Goal: Task Accomplishment & Management: Manage account settings

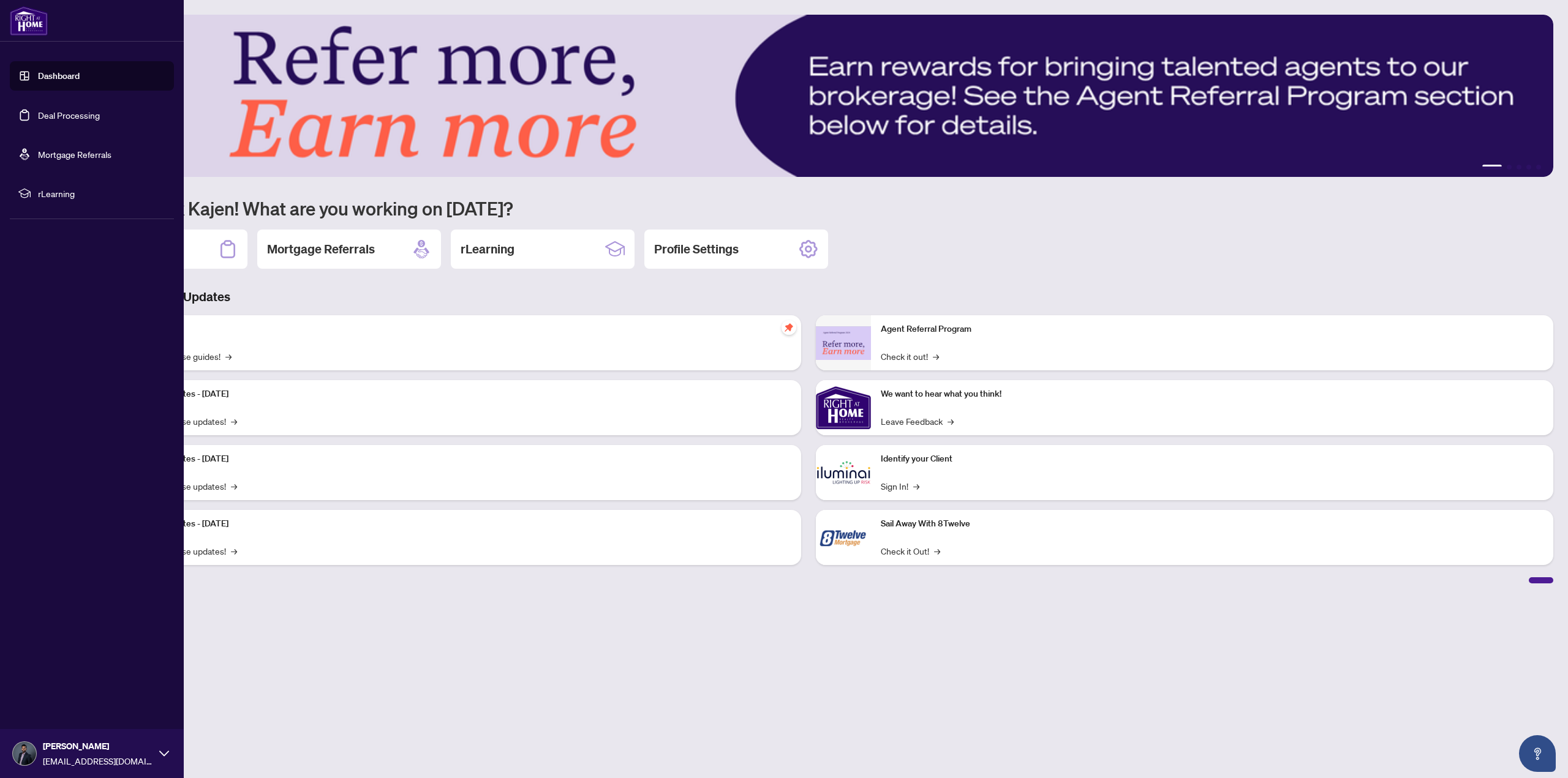
click at [39, 111] on link "Deal Processing" at bounding box center [69, 114] width 62 height 11
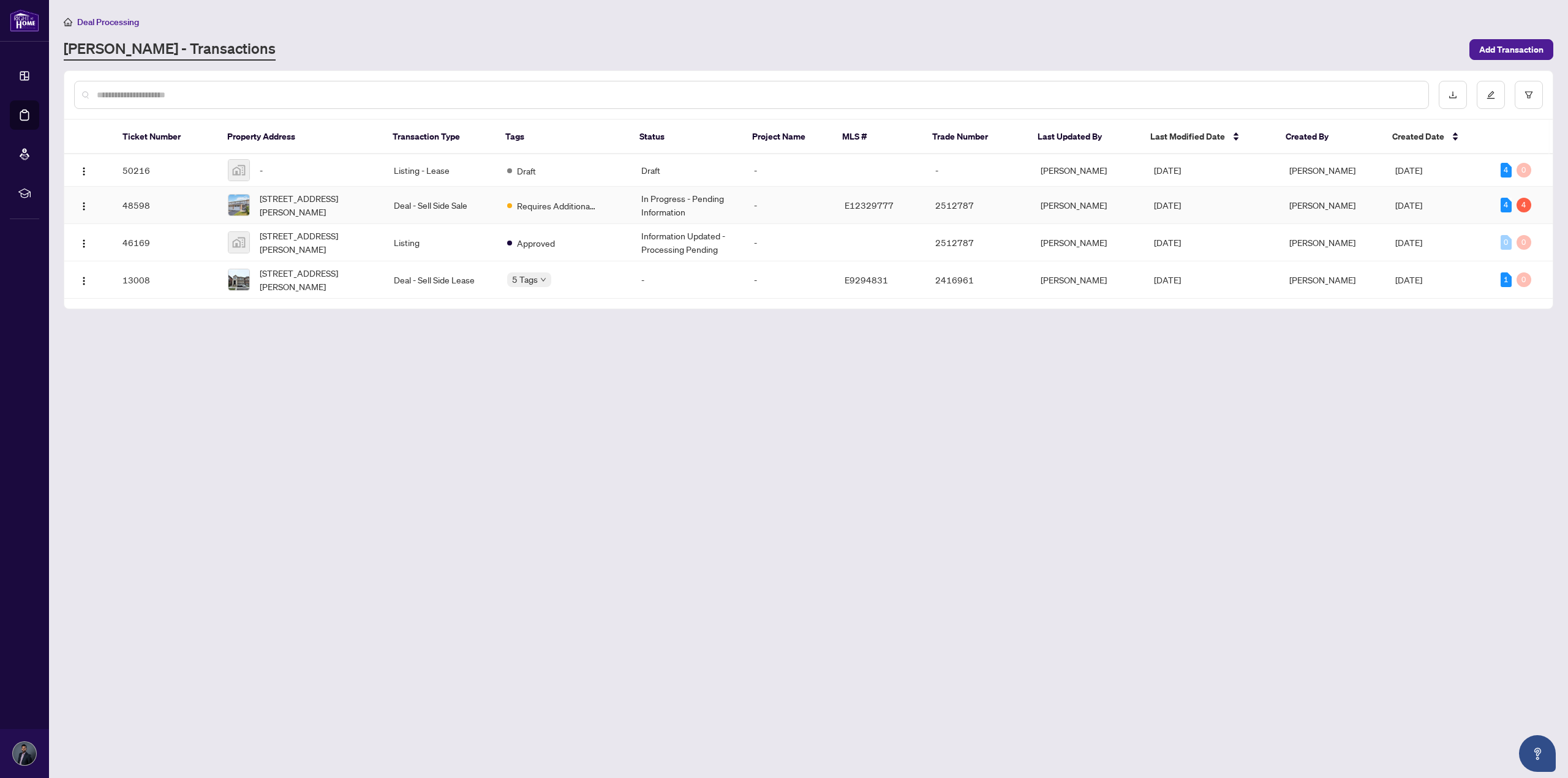
click at [660, 205] on td "In Progress - Pending Information" at bounding box center [689, 205] width 114 height 37
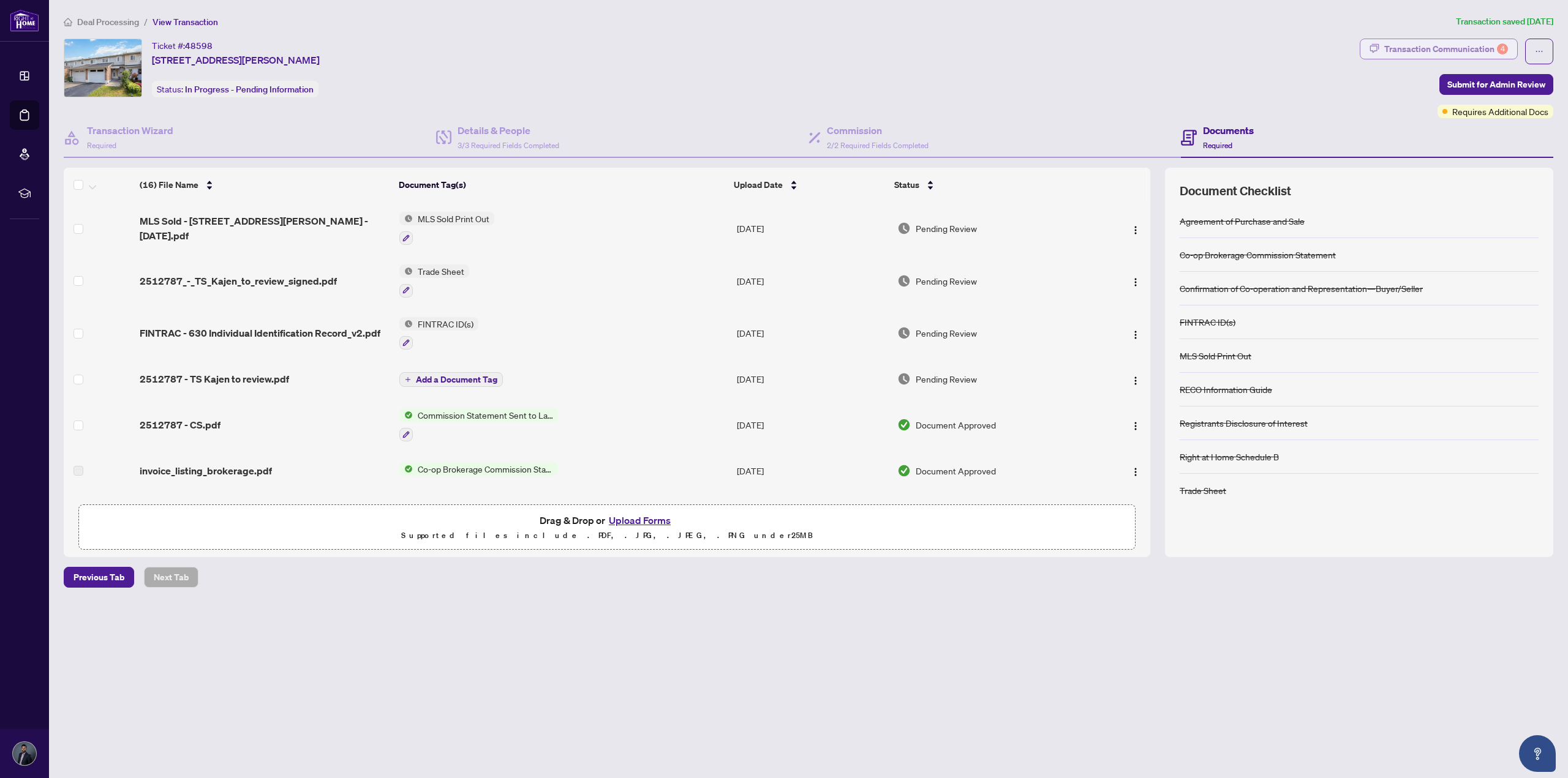
click at [1434, 45] on div "Transaction Communication 4" at bounding box center [1447, 48] width 124 height 19
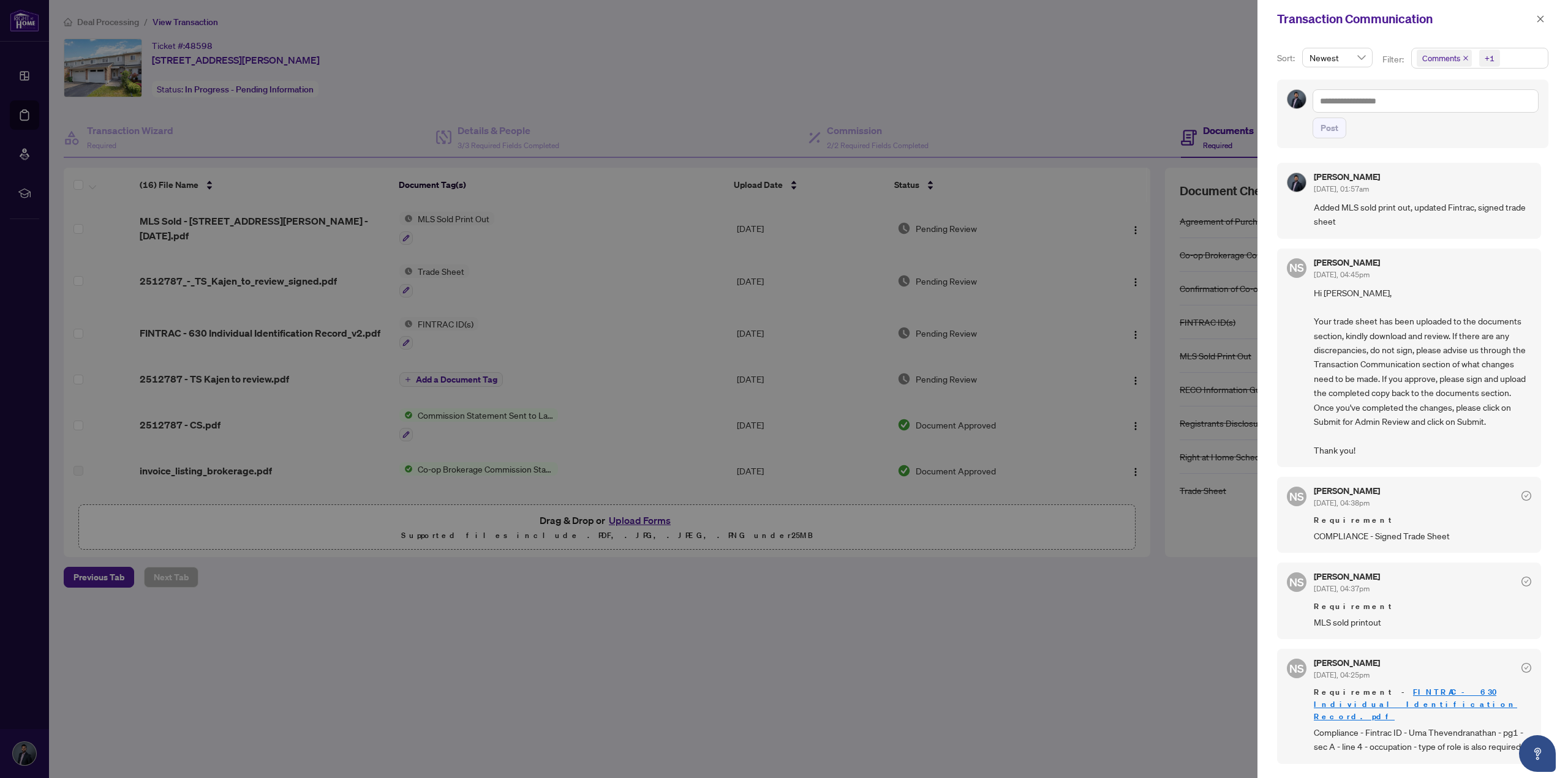
click at [1138, 122] on div at bounding box center [784, 389] width 1568 height 778
click at [1136, 118] on div at bounding box center [784, 389] width 1568 height 778
click at [1550, 16] on div "Transaction Communication" at bounding box center [1413, 19] width 310 height 38
click at [1541, 17] on icon "close" at bounding box center [1541, 19] width 8 height 8
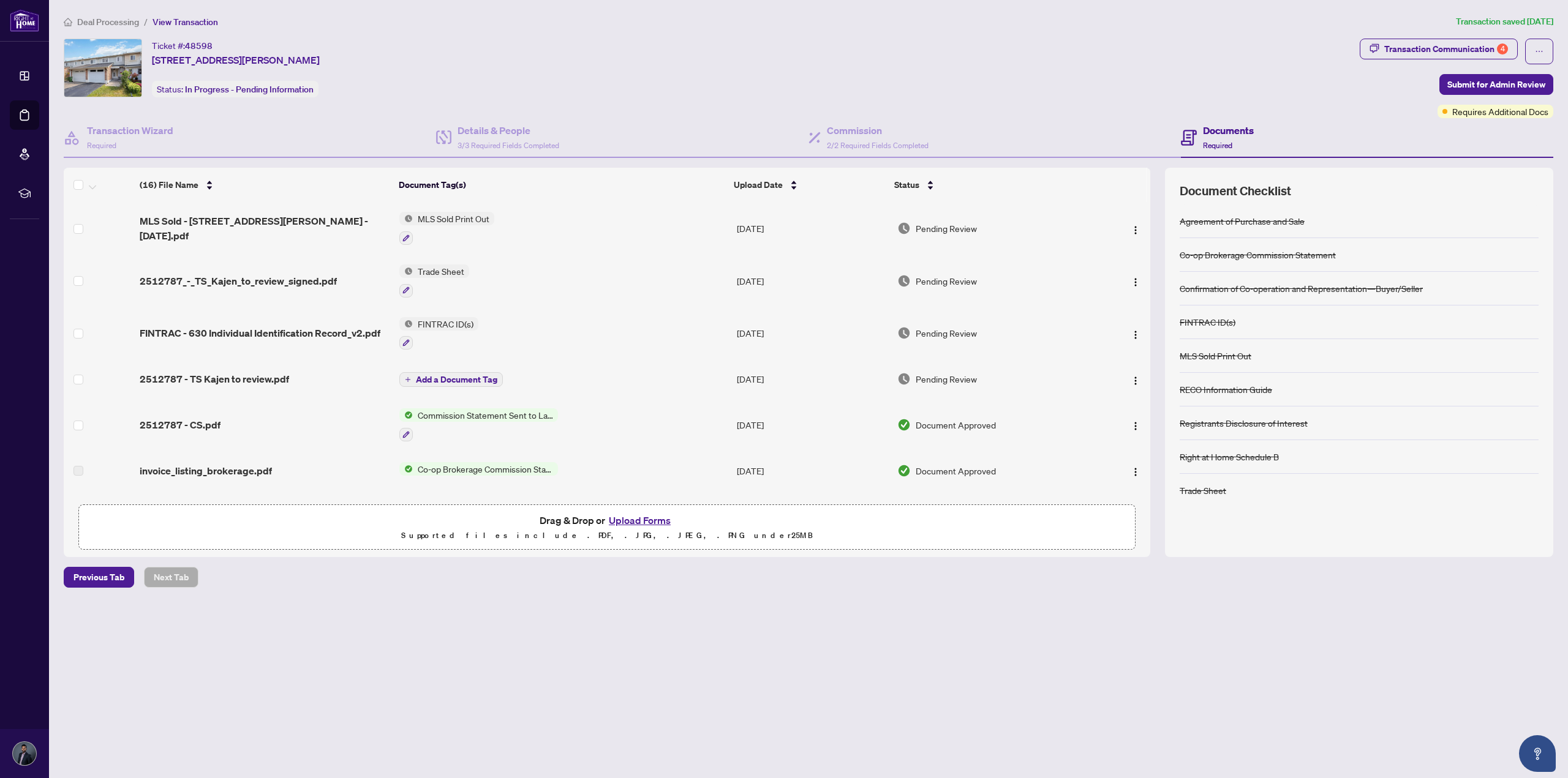
click at [124, 21] on span "Deal Processing" at bounding box center [108, 22] width 62 height 11
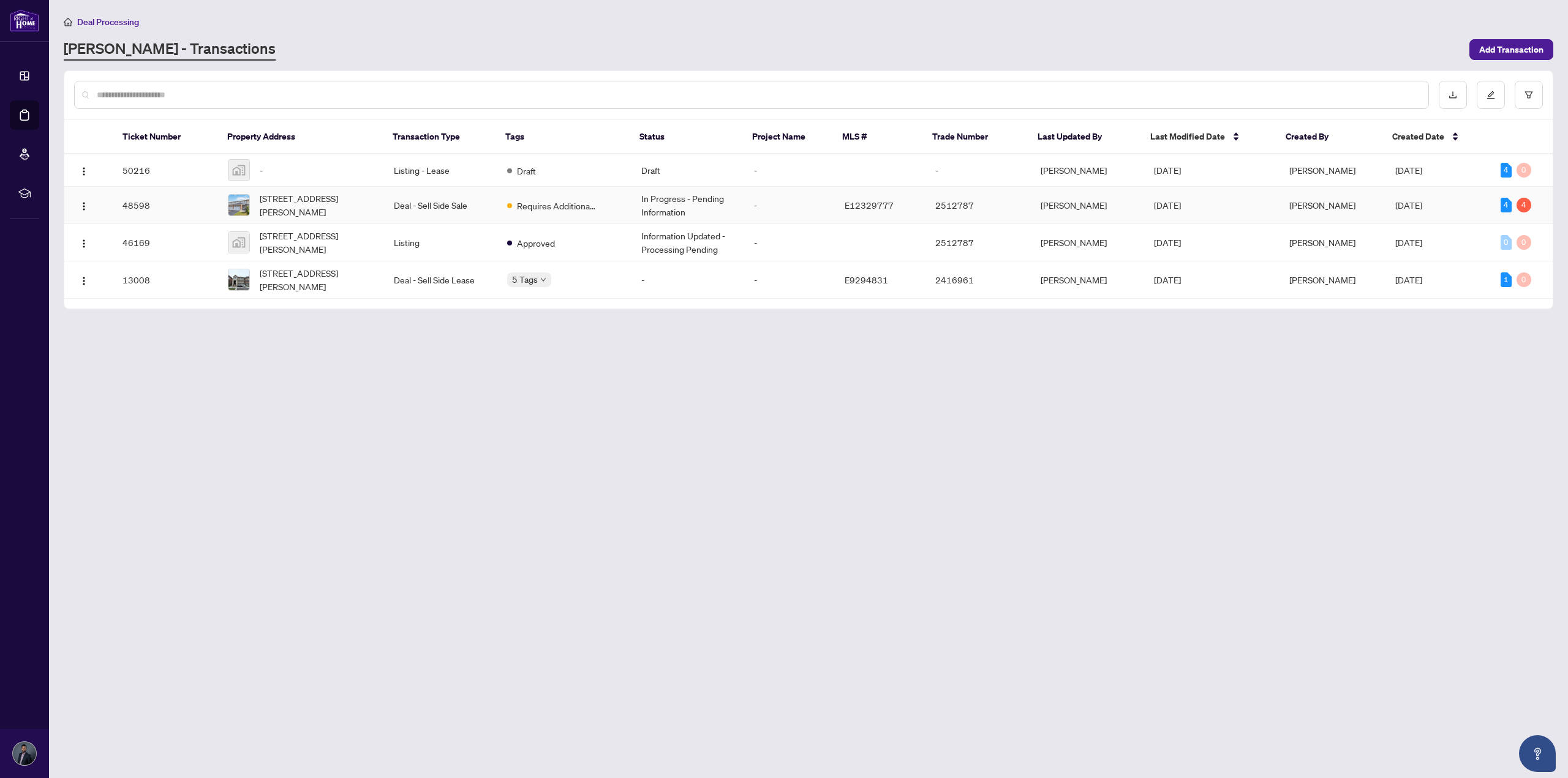
click at [672, 208] on td "In Progress - Pending Information" at bounding box center [689, 205] width 114 height 37
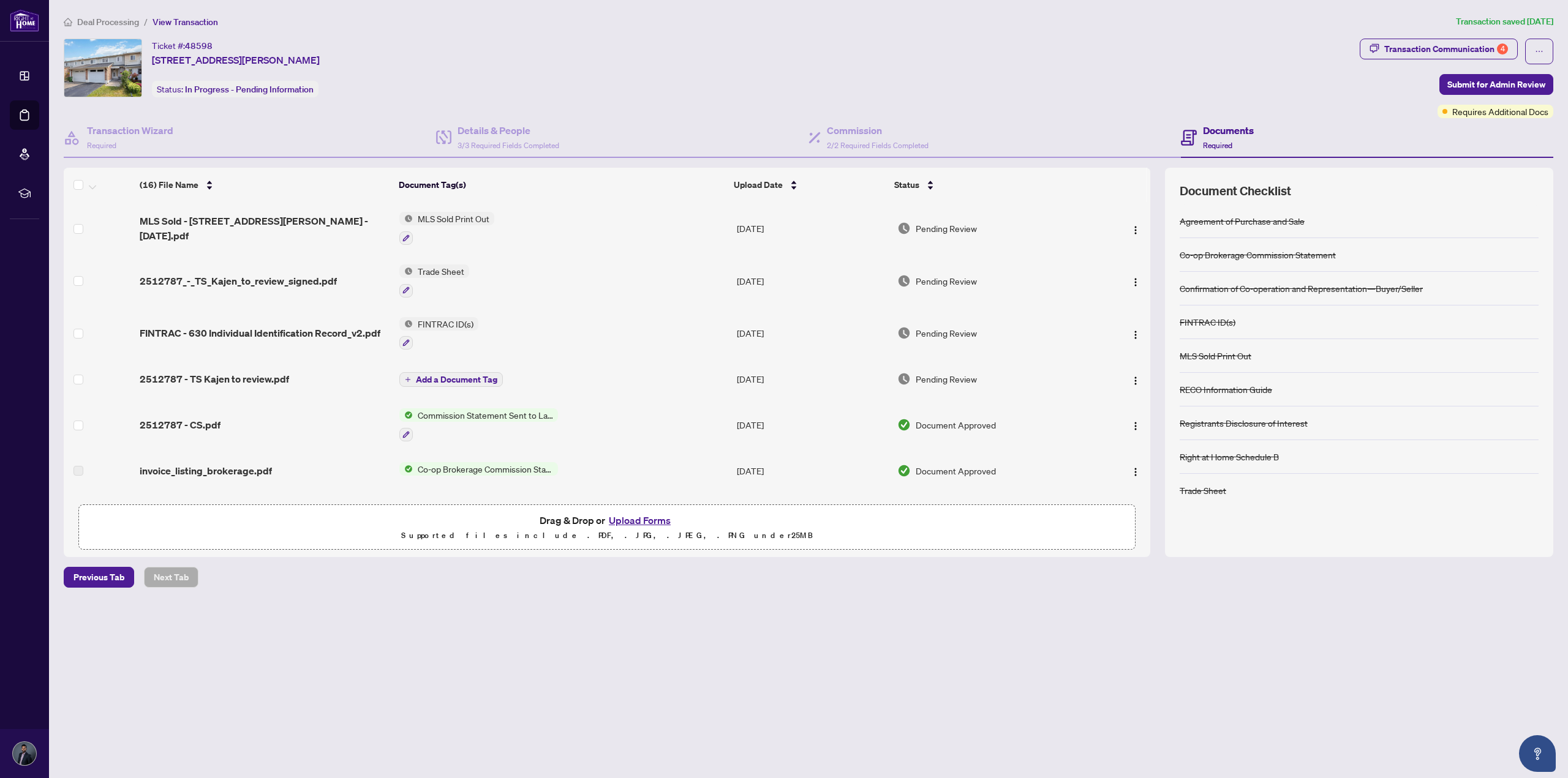
click at [1204, 136] on div "Documents Required" at bounding box center [1229, 137] width 51 height 29
click at [1474, 112] on span "Requires Additional Docs" at bounding box center [1500, 112] width 96 height 14
click at [1547, 53] on button "button" at bounding box center [1539, 52] width 28 height 25
click at [1253, 114] on div "Ticket #: 48598 [STREET_ADDRESS][PERSON_NAME] Status: In Progress - Pending Inf…" at bounding box center [709, 79] width 1297 height 80
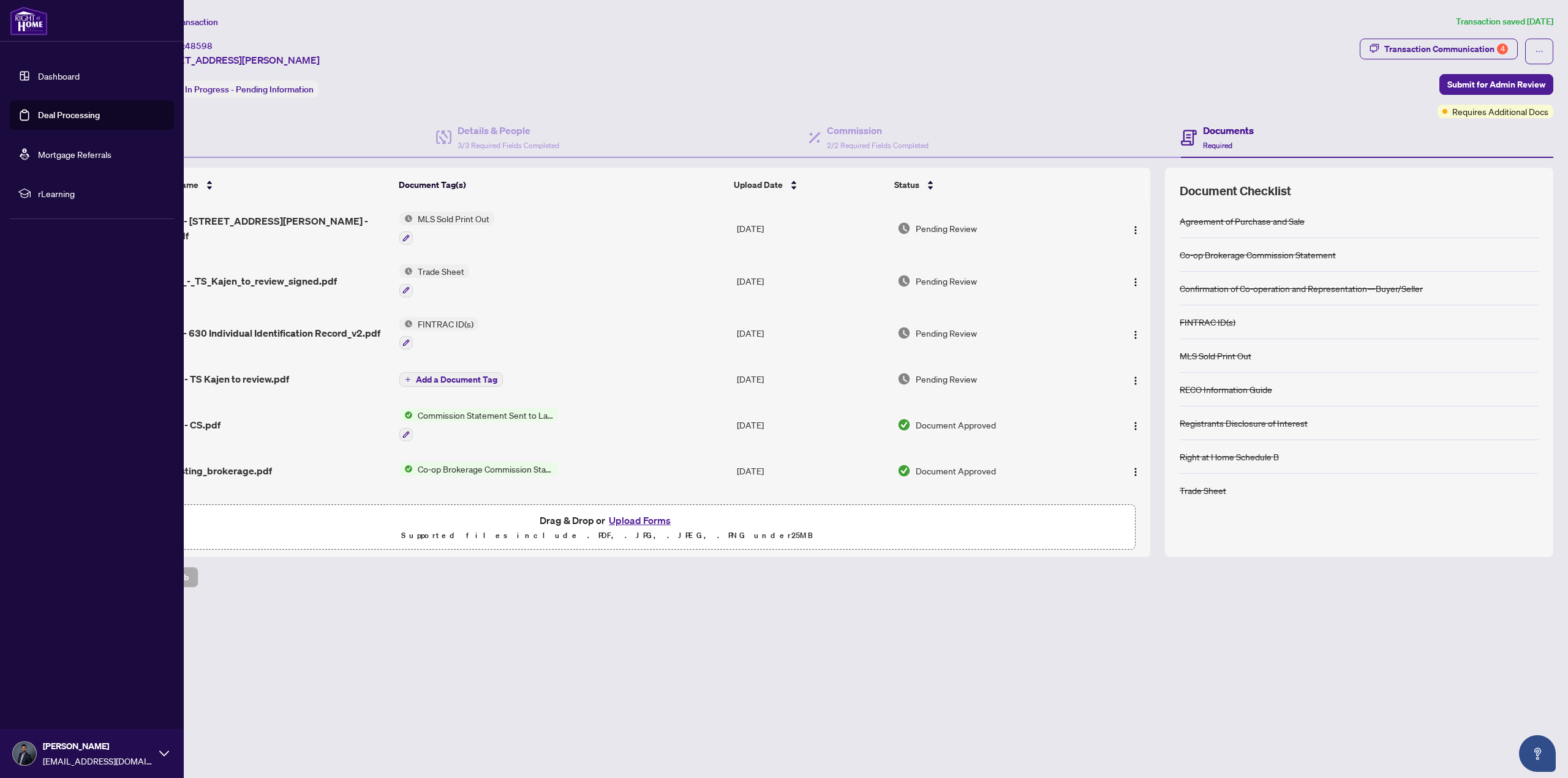
click at [55, 118] on link "Deal Processing" at bounding box center [69, 114] width 62 height 11
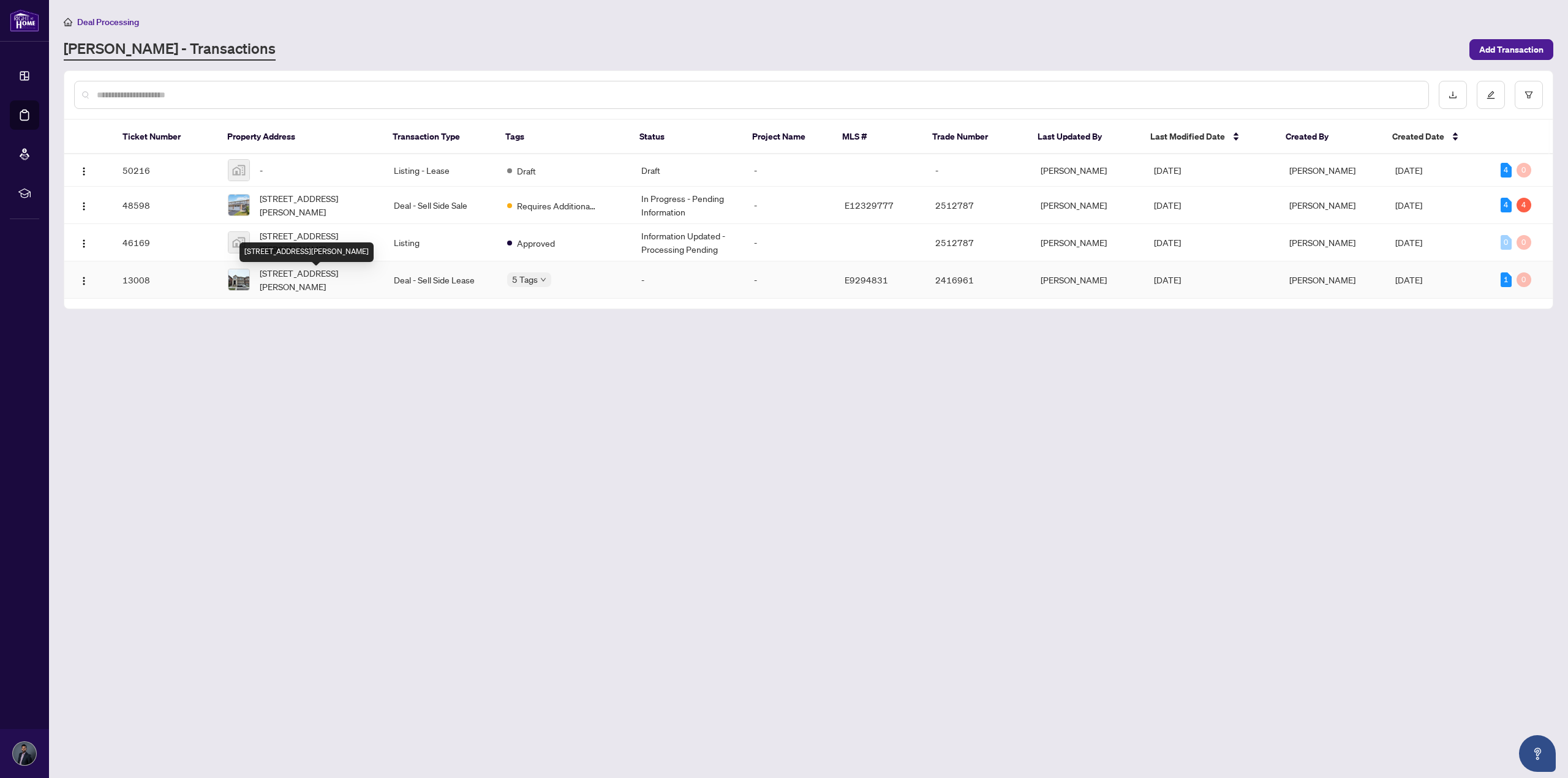
click at [326, 277] on span "[STREET_ADDRESS][PERSON_NAME]" at bounding box center [316, 280] width 114 height 27
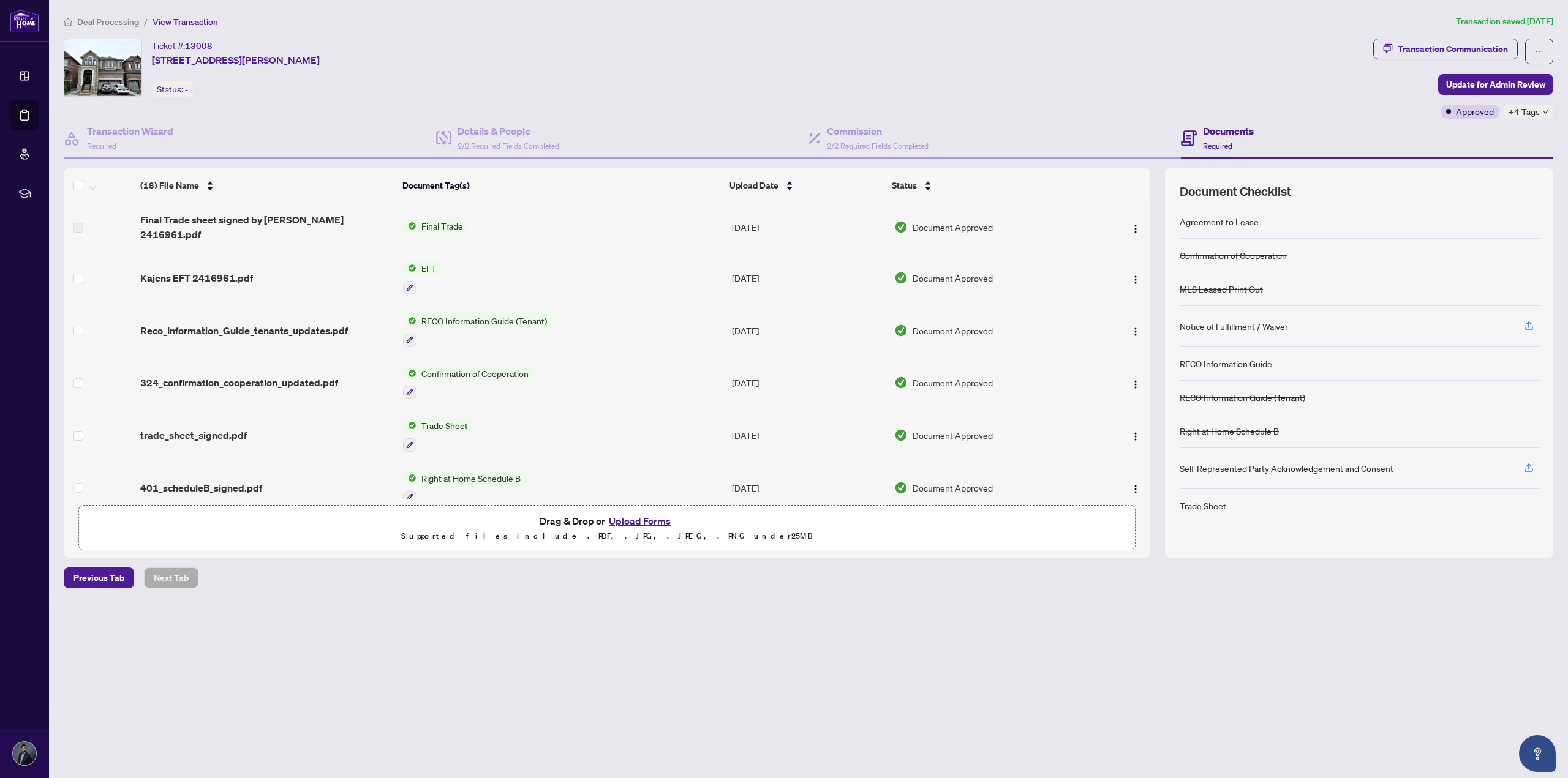
click at [124, 25] on span "Deal Processing" at bounding box center [108, 22] width 62 height 11
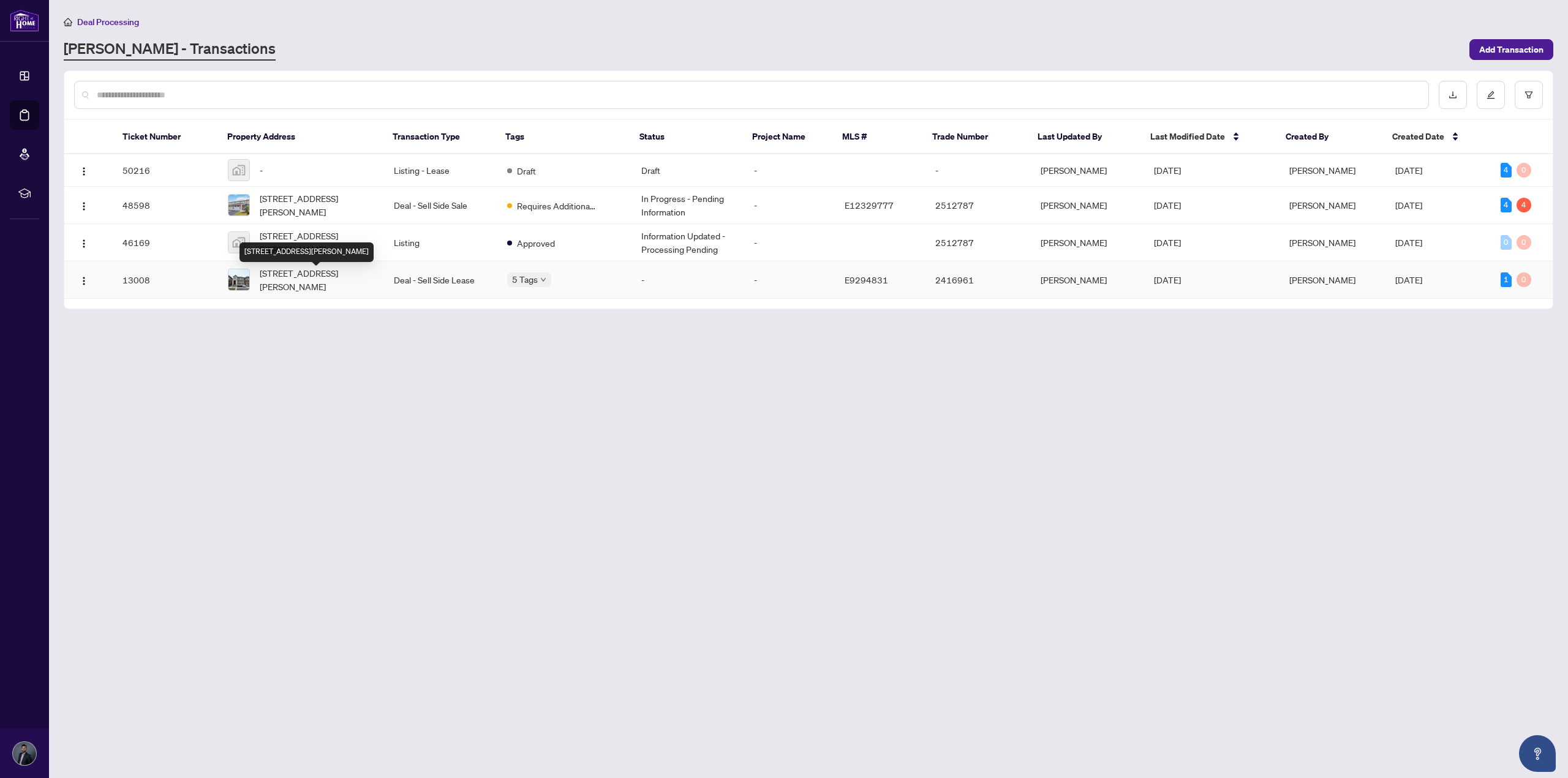
click at [315, 286] on span "[STREET_ADDRESS][PERSON_NAME]" at bounding box center [316, 280] width 114 height 27
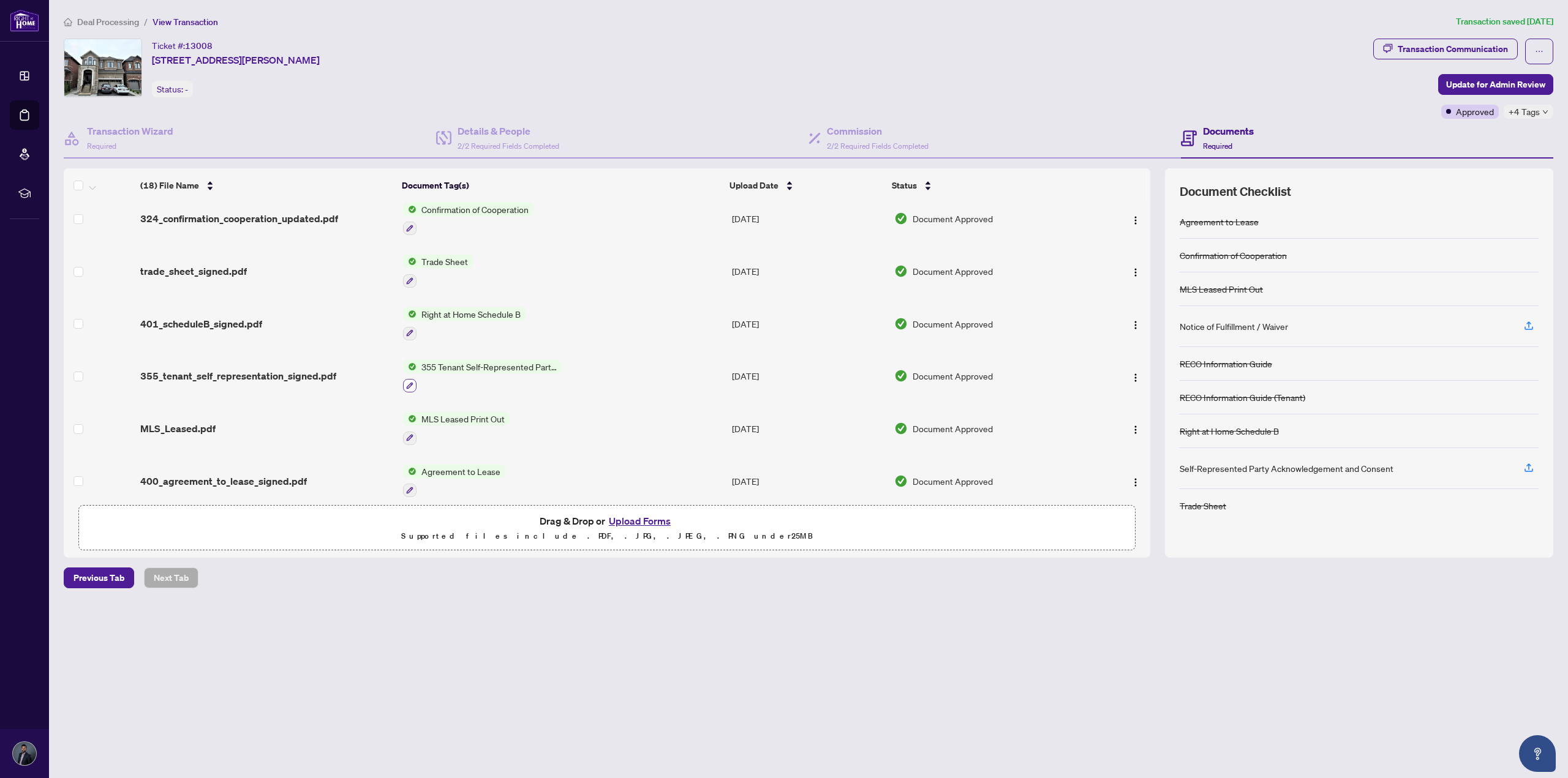
scroll to position [184, 0]
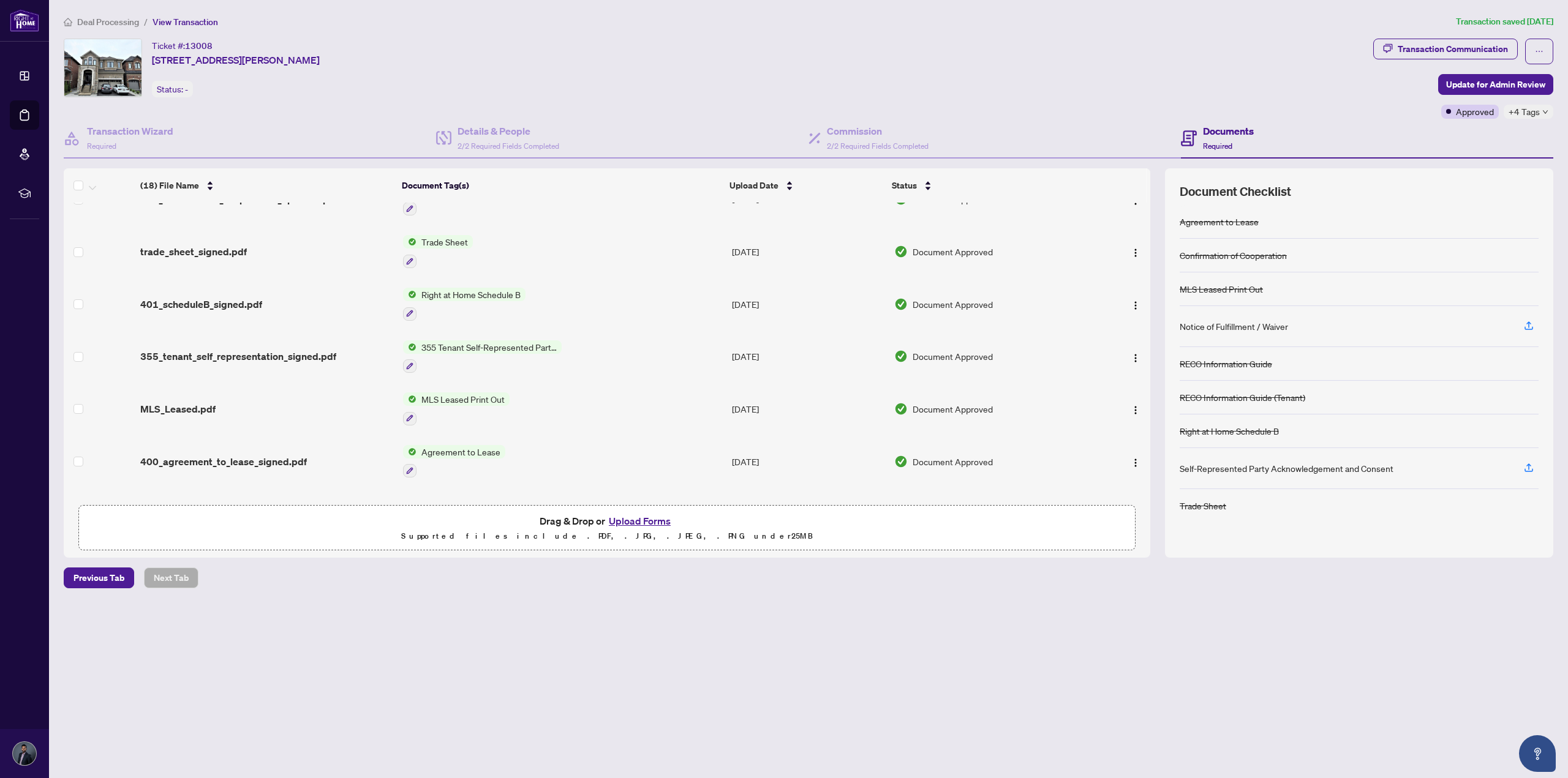
click at [438, 382] on td "MLS Leased Print Out" at bounding box center [563, 408] width 329 height 53
